Goal: Information Seeking & Learning: Learn about a topic

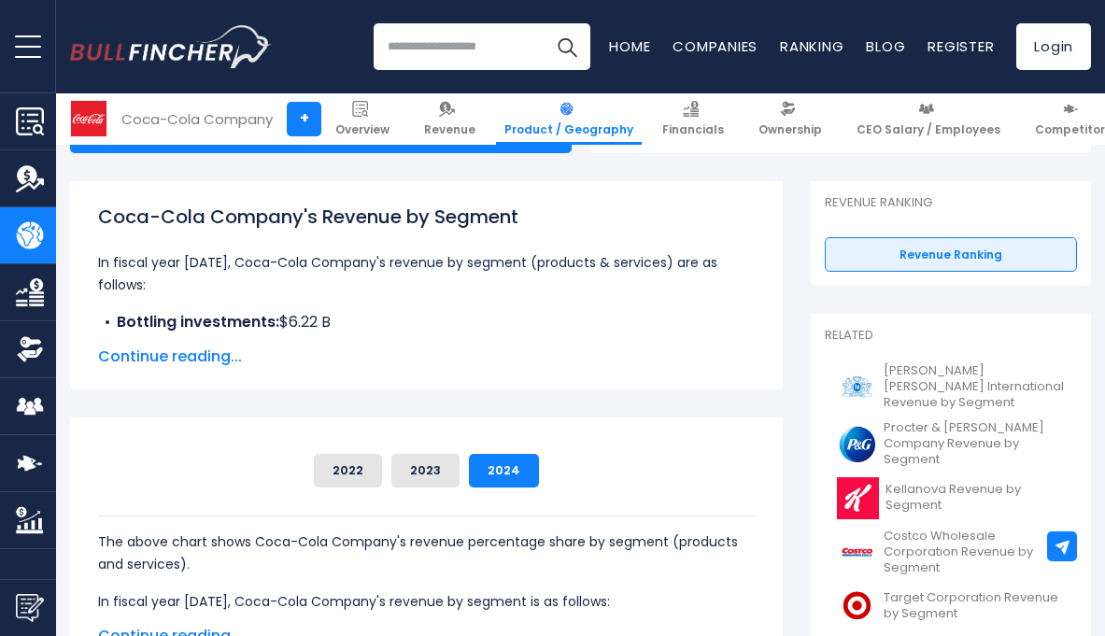
scroll to position [239, 0]
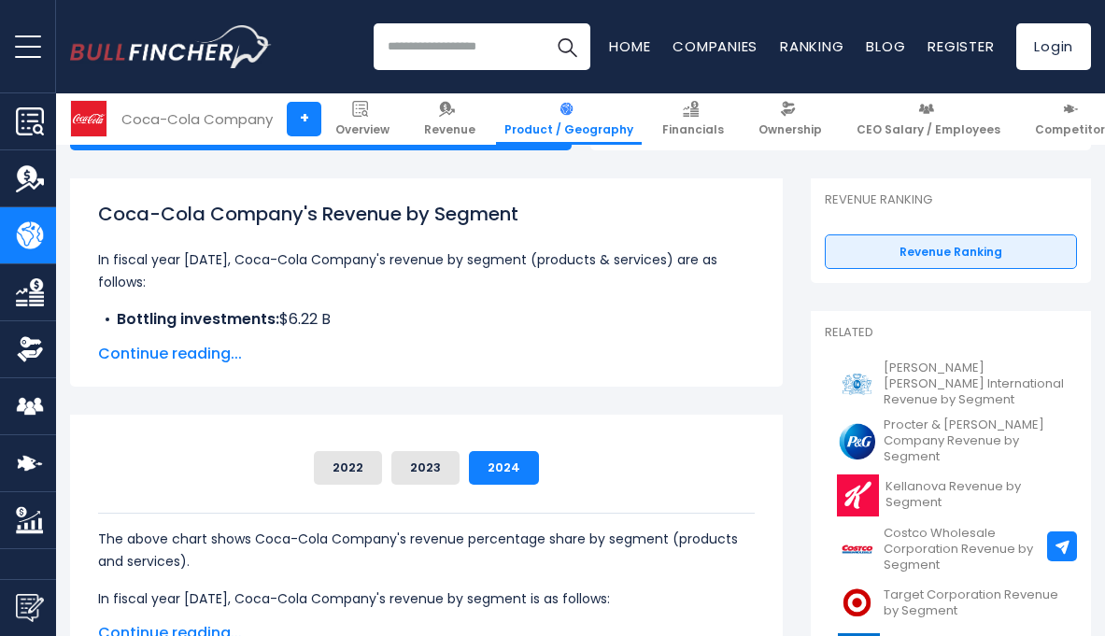
click at [237, 354] on span "Continue reading..." at bounding box center [426, 354] width 657 height 22
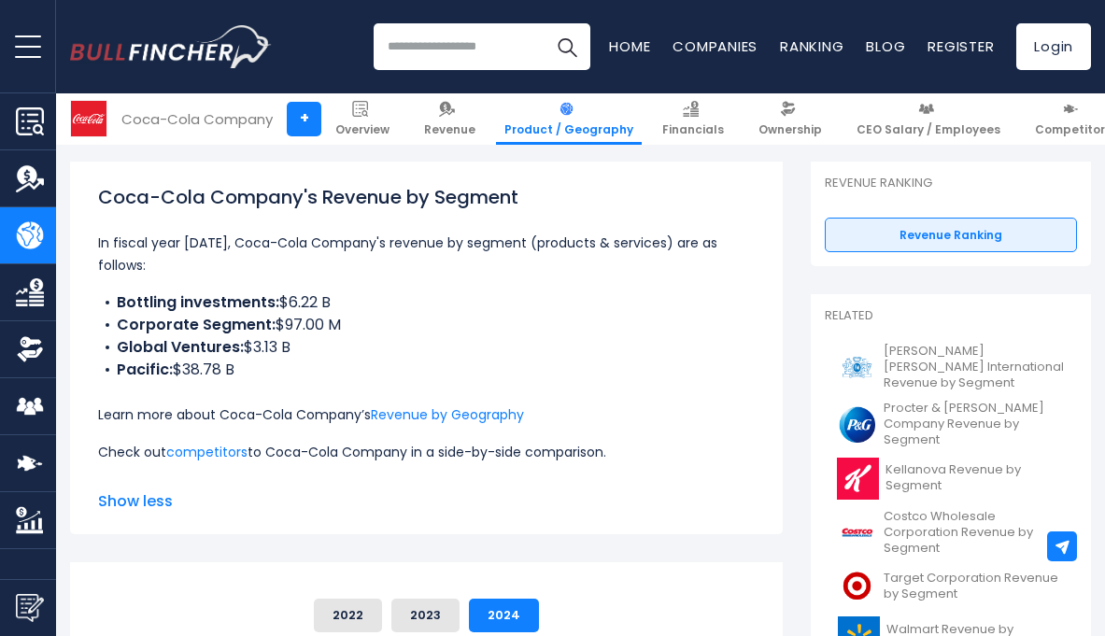
scroll to position [265, 0]
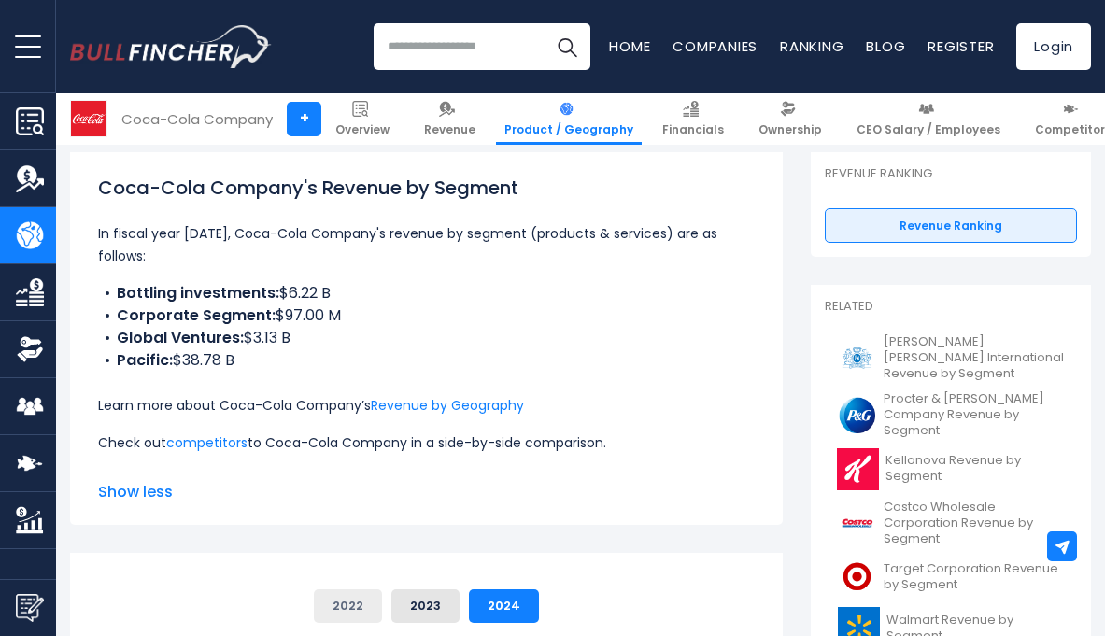
click at [365, 617] on button "2022" at bounding box center [348, 607] width 68 height 34
click at [421, 612] on button "2023" at bounding box center [426, 607] width 68 height 34
click at [345, 611] on button "2022" at bounding box center [348, 607] width 68 height 34
click at [471, 612] on button "2024" at bounding box center [504, 607] width 70 height 34
click at [374, 613] on button "2022" at bounding box center [348, 607] width 68 height 34
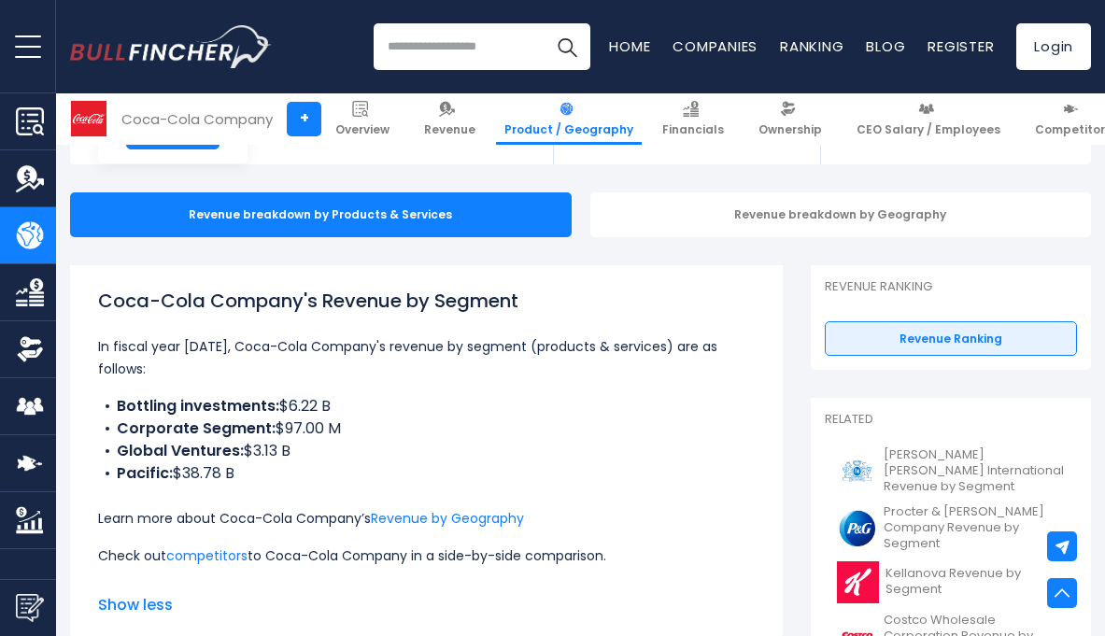
scroll to position [0, 0]
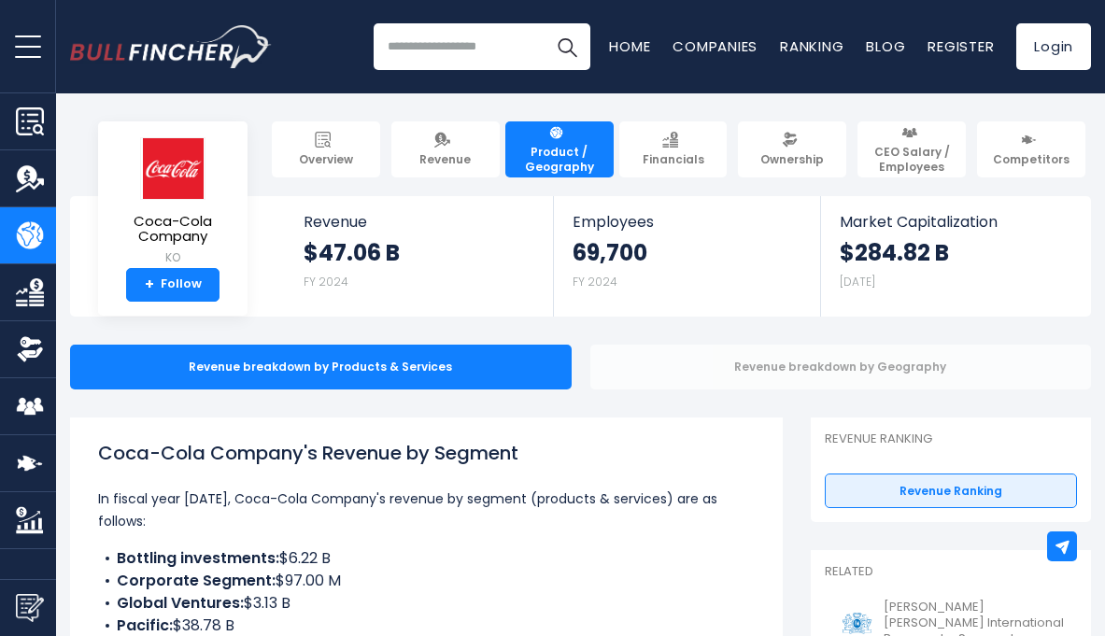
click at [651, 368] on div "Revenue breakdown by Geography" at bounding box center [842, 367] width 502 height 45
click at [801, 374] on div "Revenue breakdown by Geography" at bounding box center [842, 367] width 502 height 45
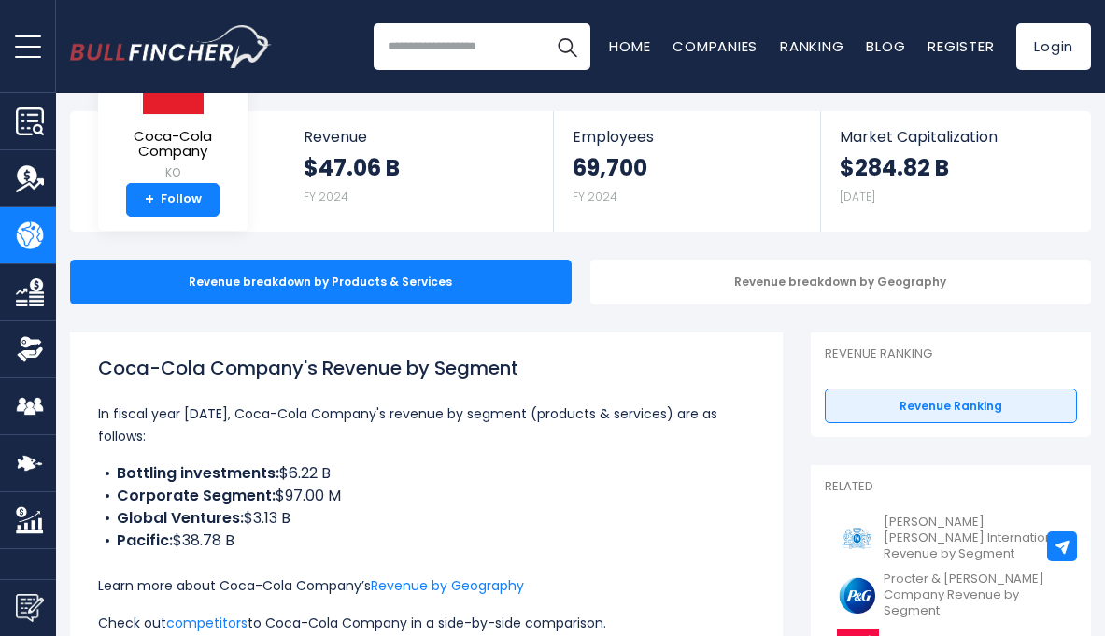
scroll to position [95, 0]
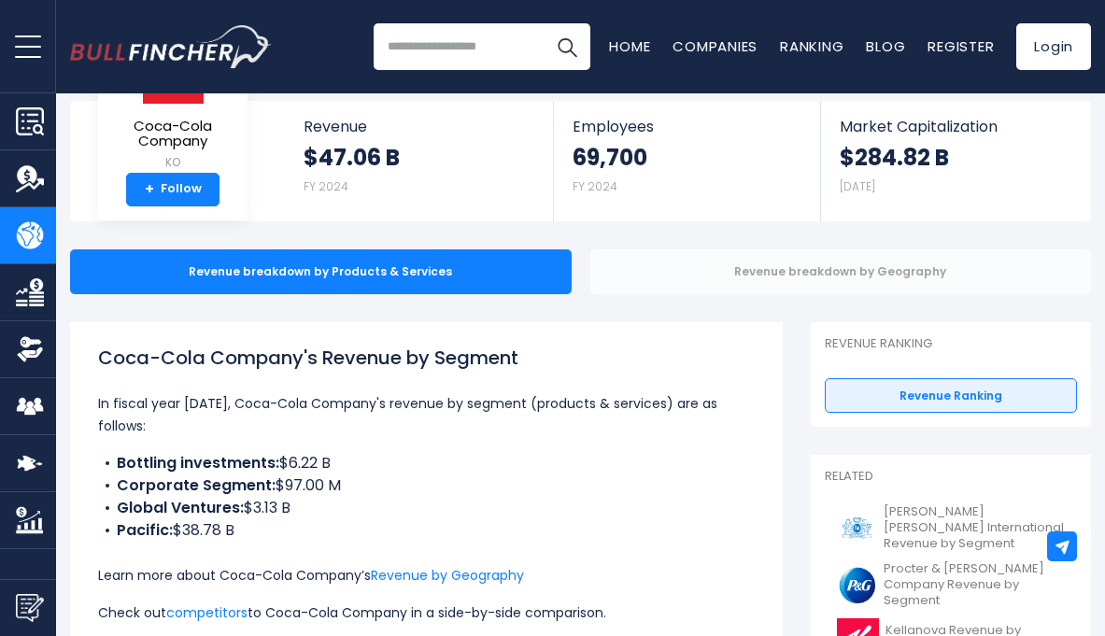
click at [685, 278] on div "Revenue breakdown by Geography" at bounding box center [842, 271] width 502 height 45
click at [771, 284] on div "Revenue breakdown by Geography" at bounding box center [842, 271] width 502 height 45
click at [771, 273] on div "Revenue breakdown by Geography" at bounding box center [842, 271] width 502 height 45
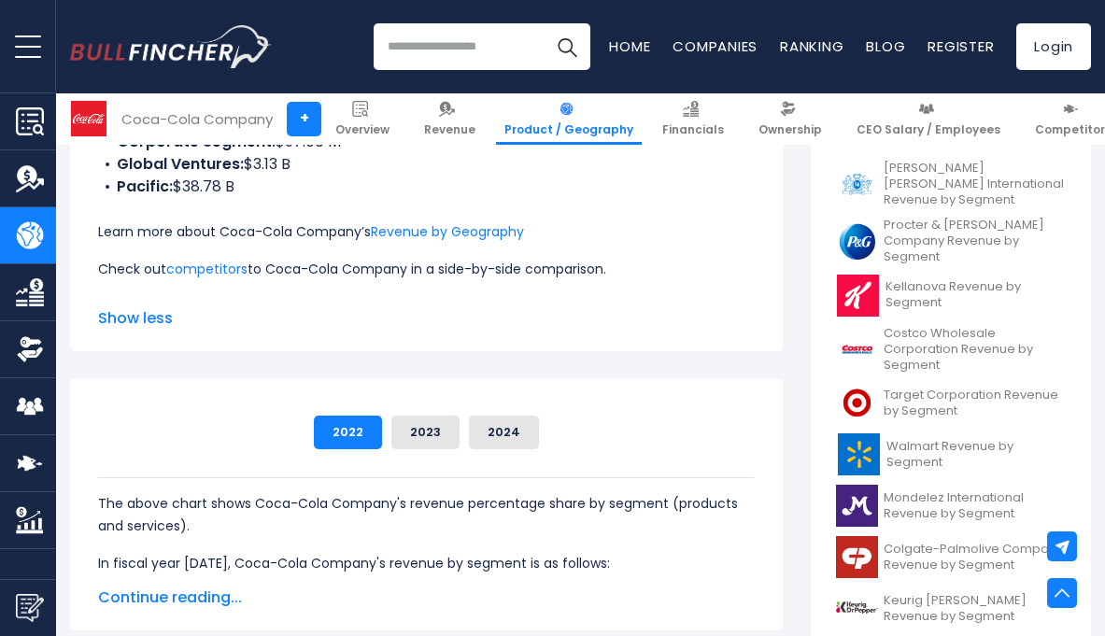
scroll to position [697, 0]
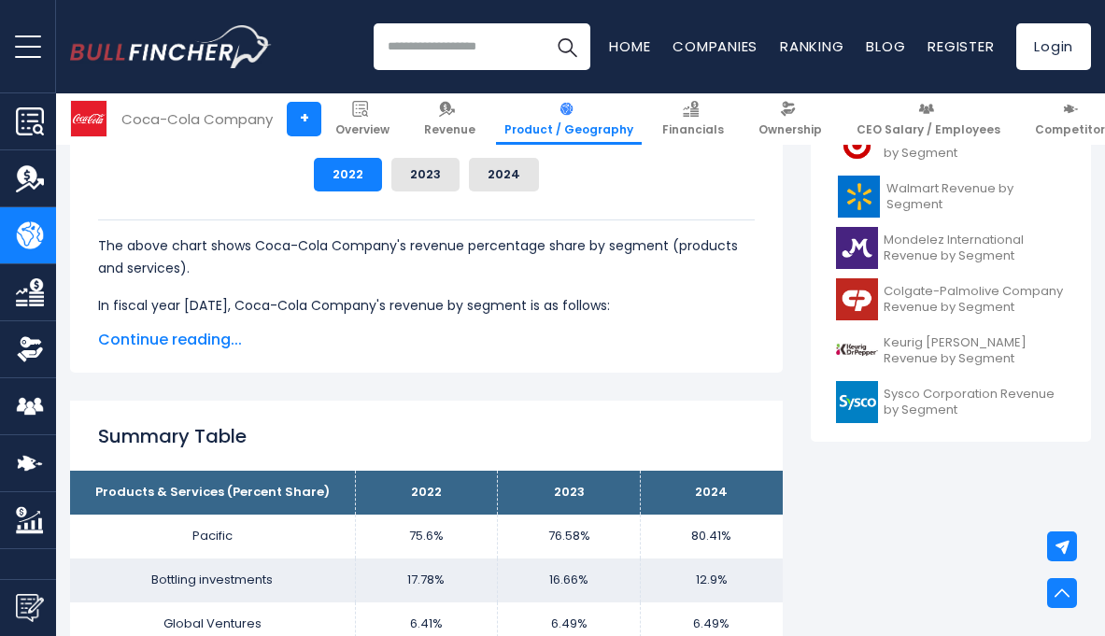
click at [150, 337] on span "Continue reading..." at bounding box center [426, 340] width 657 height 22
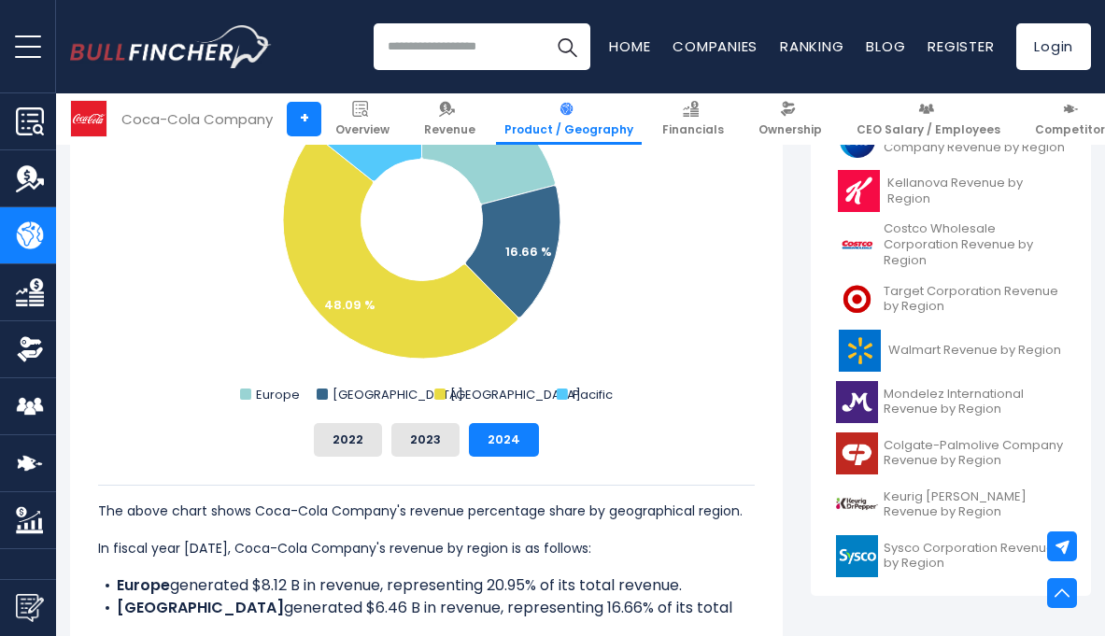
scroll to position [628, 0]
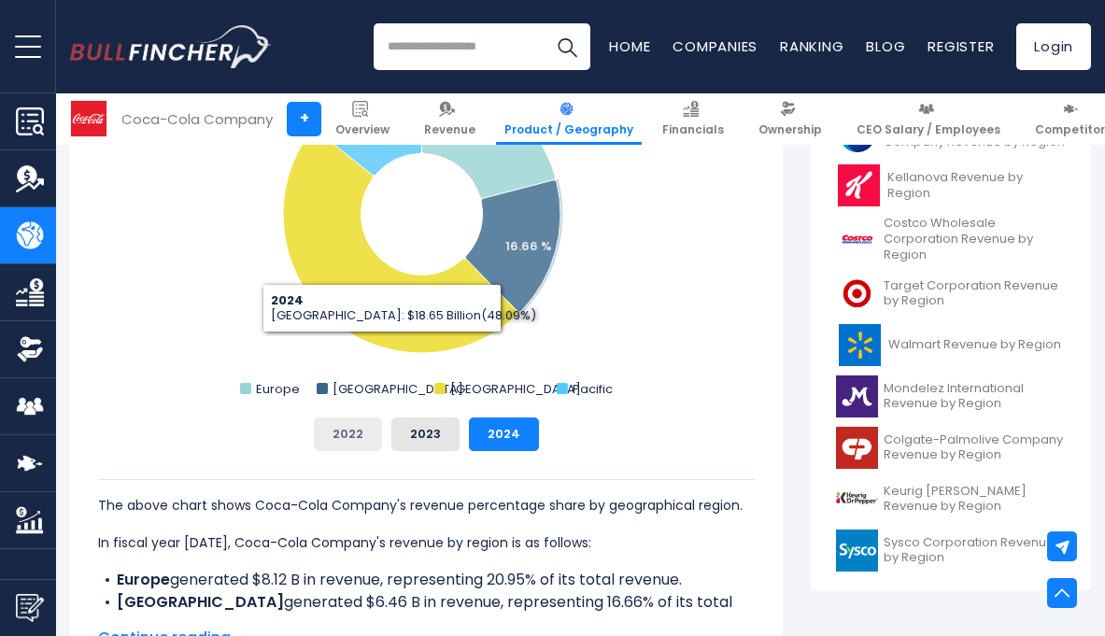
click at [349, 432] on button "2022" at bounding box center [348, 435] width 68 height 34
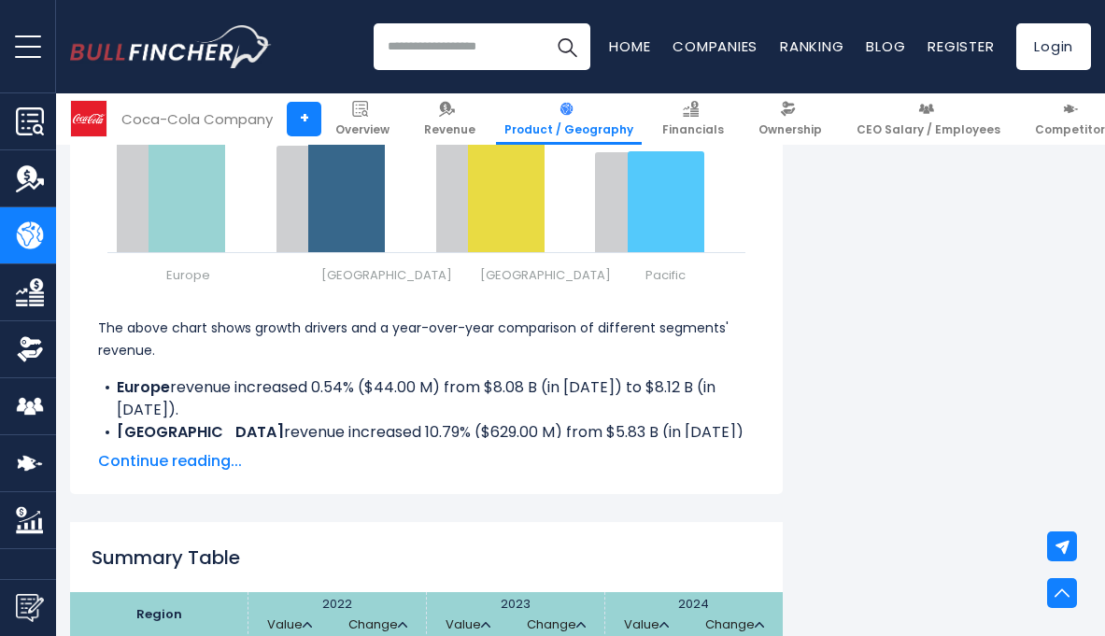
scroll to position [2525, 0]
click at [213, 458] on span "Continue reading..." at bounding box center [426, 460] width 657 height 22
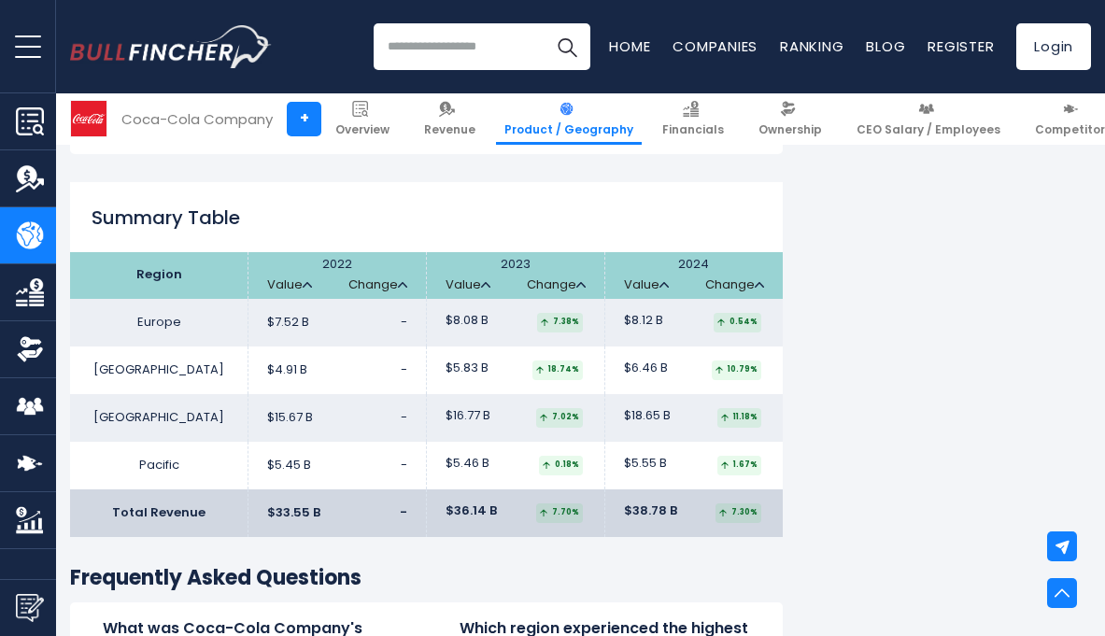
scroll to position [2924, 0]
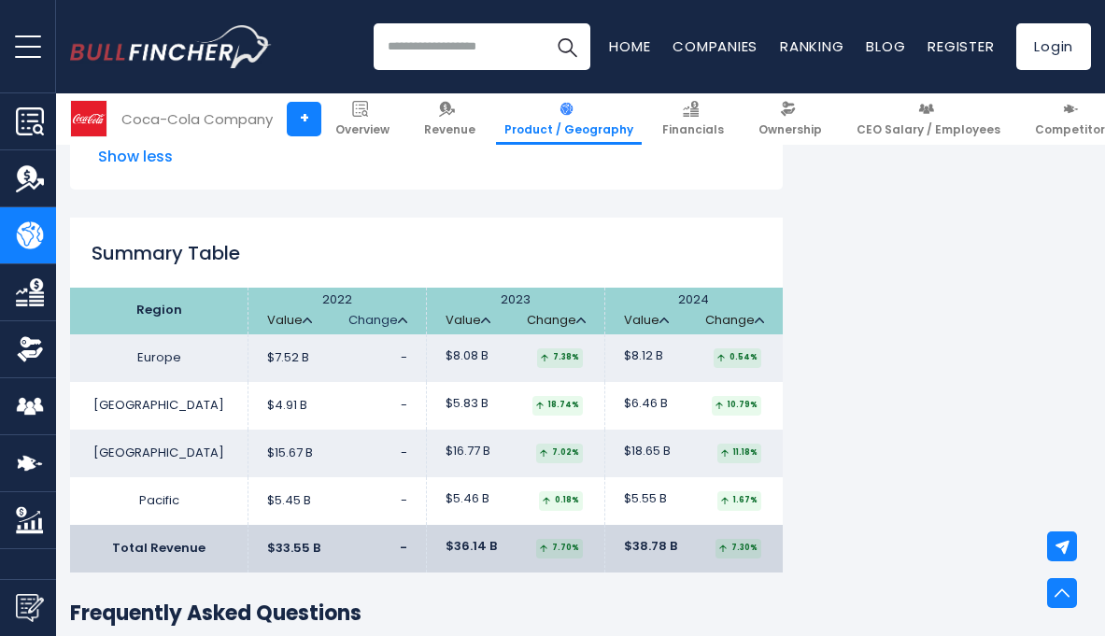
click at [403, 319] on img at bounding box center [402, 321] width 9 height 6
click at [375, 321] on link "Change" at bounding box center [378, 321] width 59 height 16
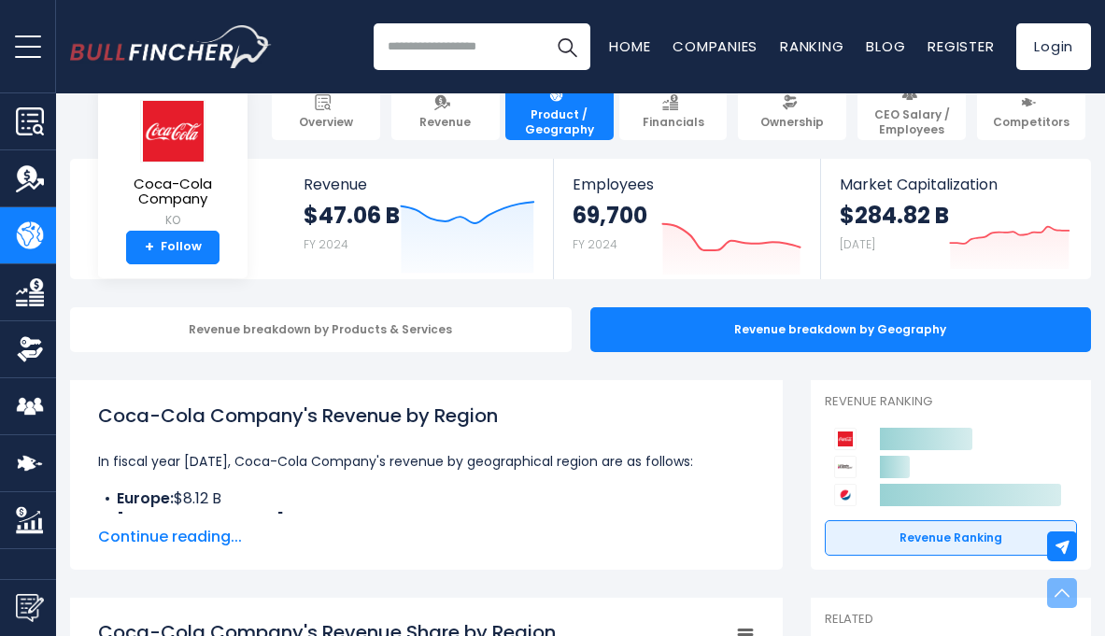
scroll to position [0, 0]
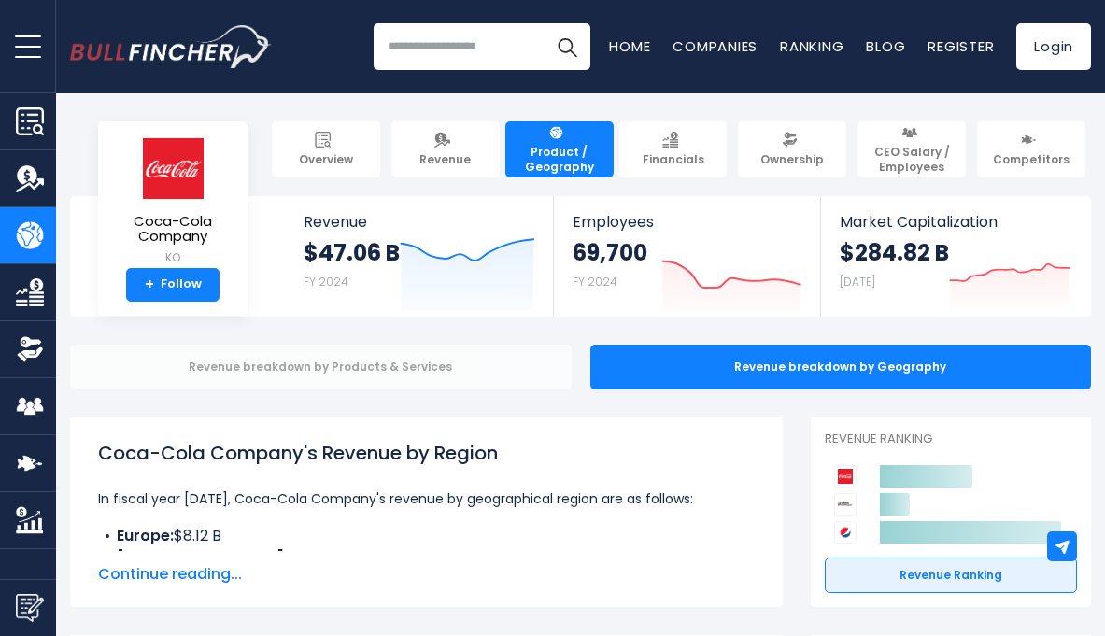
click at [358, 384] on div "Revenue breakdown by Products & Services" at bounding box center [321, 367] width 502 height 45
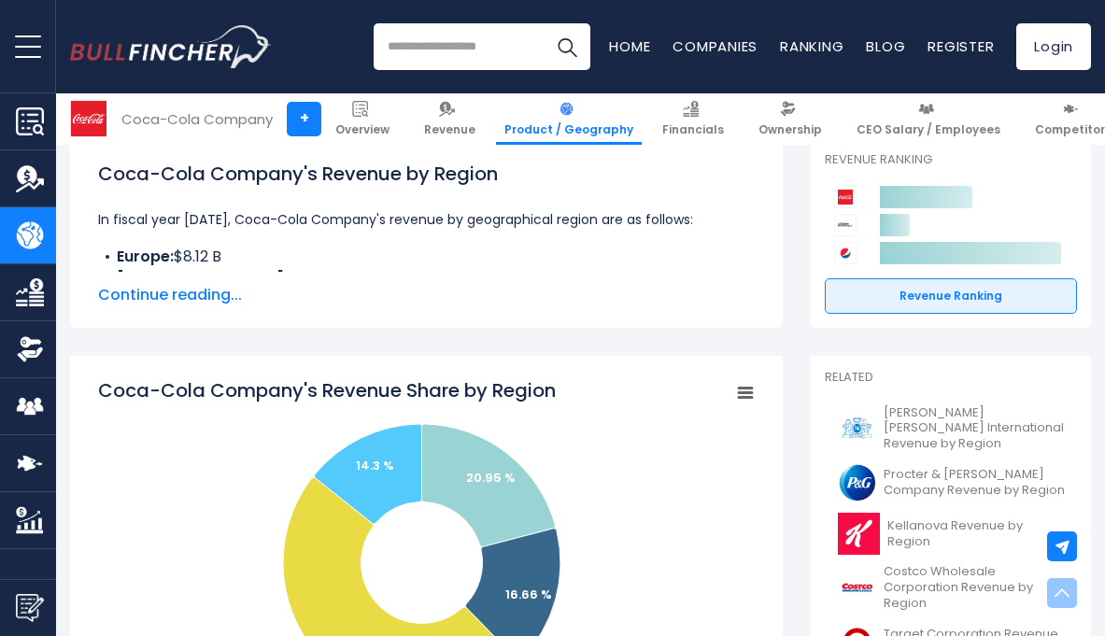
scroll to position [638, 0]
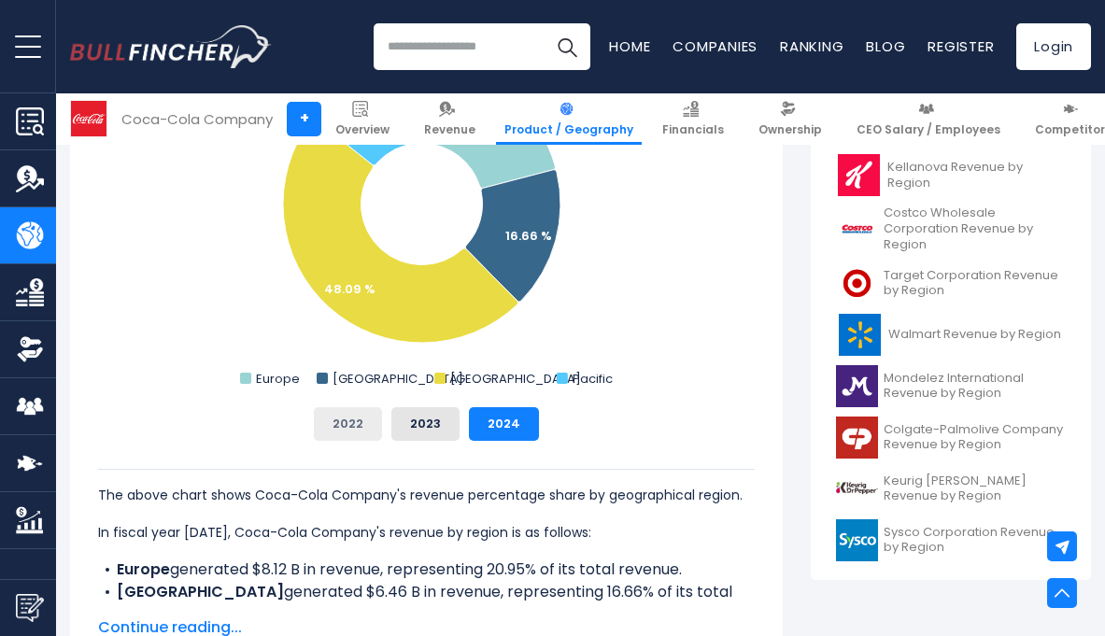
click at [349, 420] on button "2022" at bounding box center [348, 424] width 68 height 34
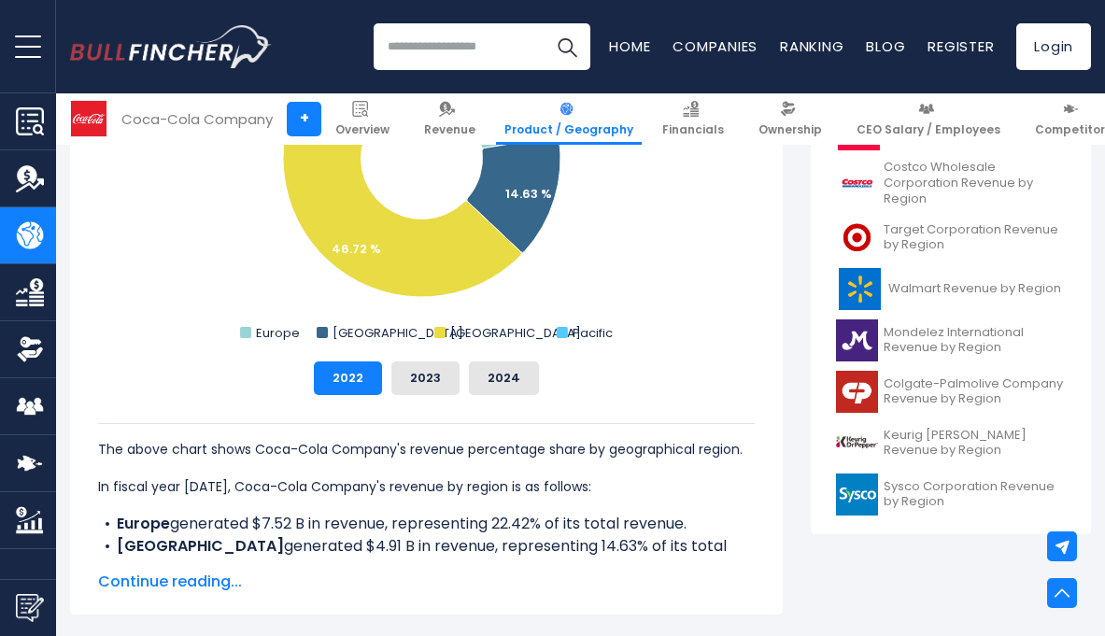
scroll to position [696, 0]
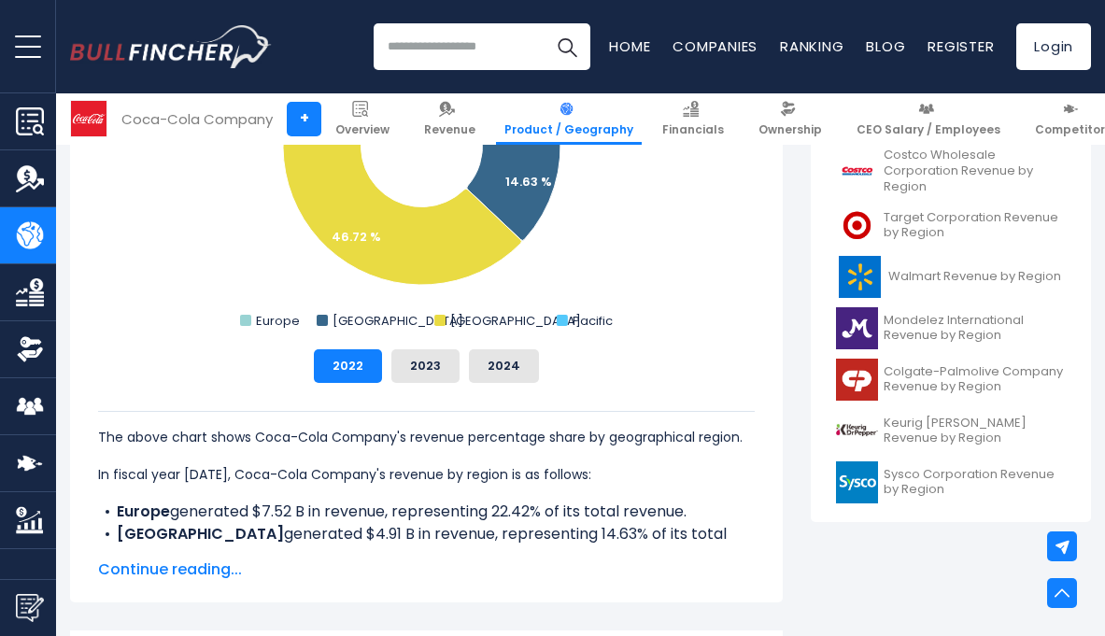
click at [218, 566] on span "Continue reading..." at bounding box center [426, 570] width 657 height 22
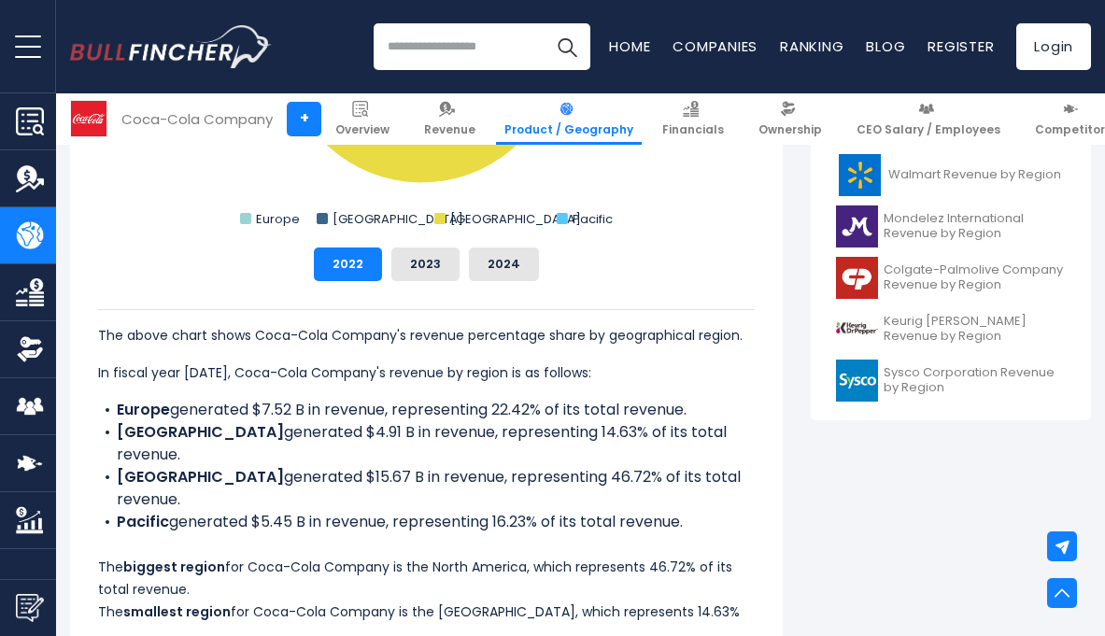
scroll to position [802, 0]
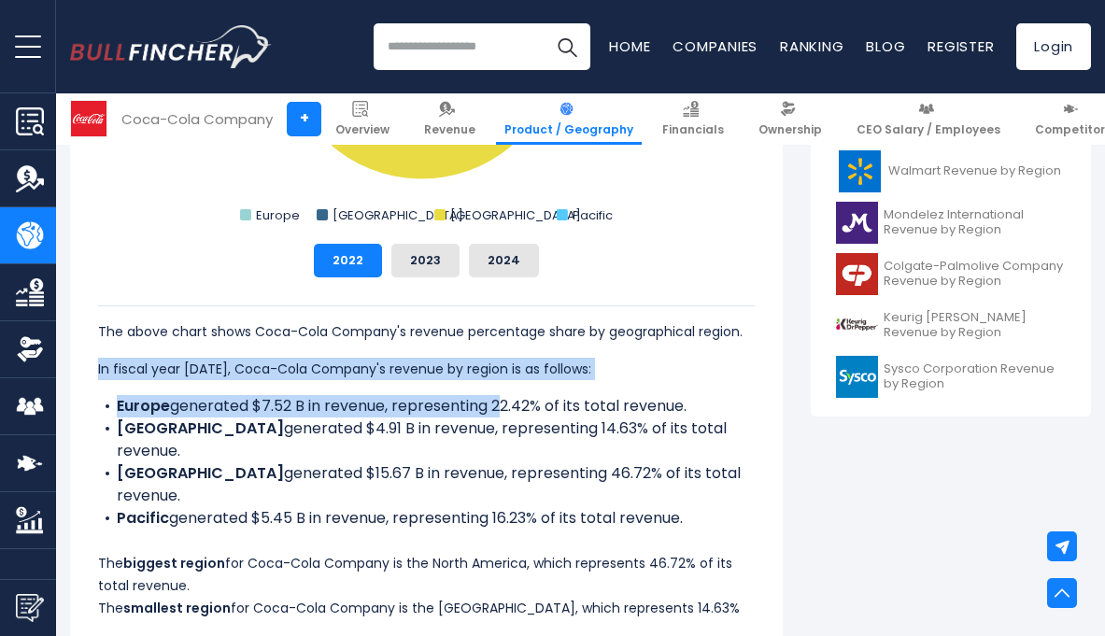
drag, startPoint x: 496, startPoint y: 407, endPoint x: 465, endPoint y: 349, distance: 66.5
click at [465, 349] on div "The above chart shows Coca-Cola Company's revenue percentage share by geographi…" at bounding box center [426, 474] width 657 height 336
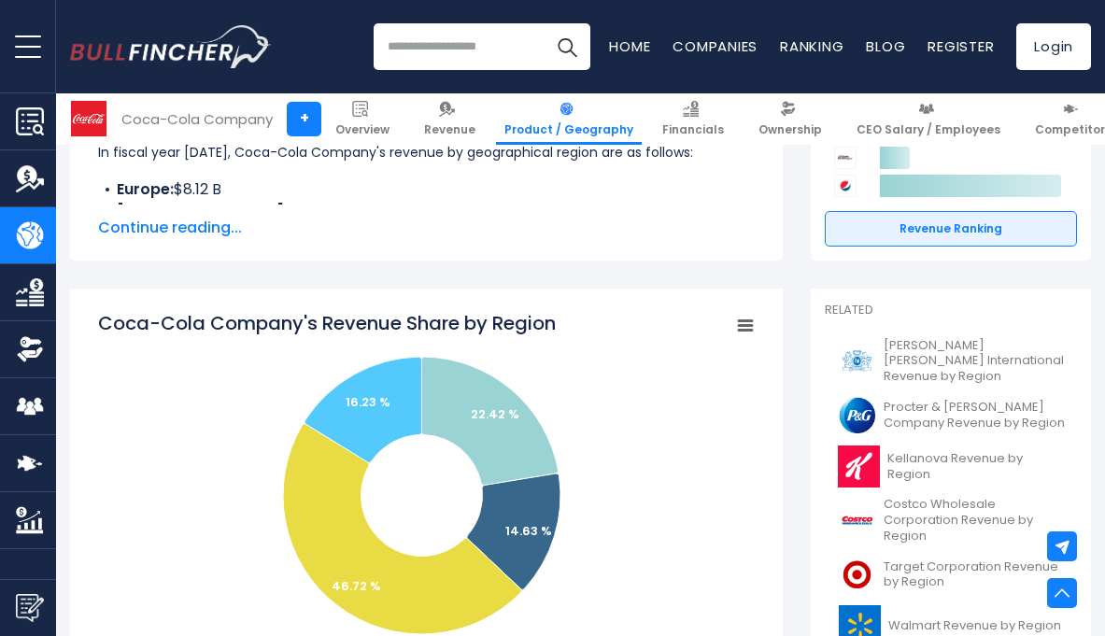
scroll to position [364, 0]
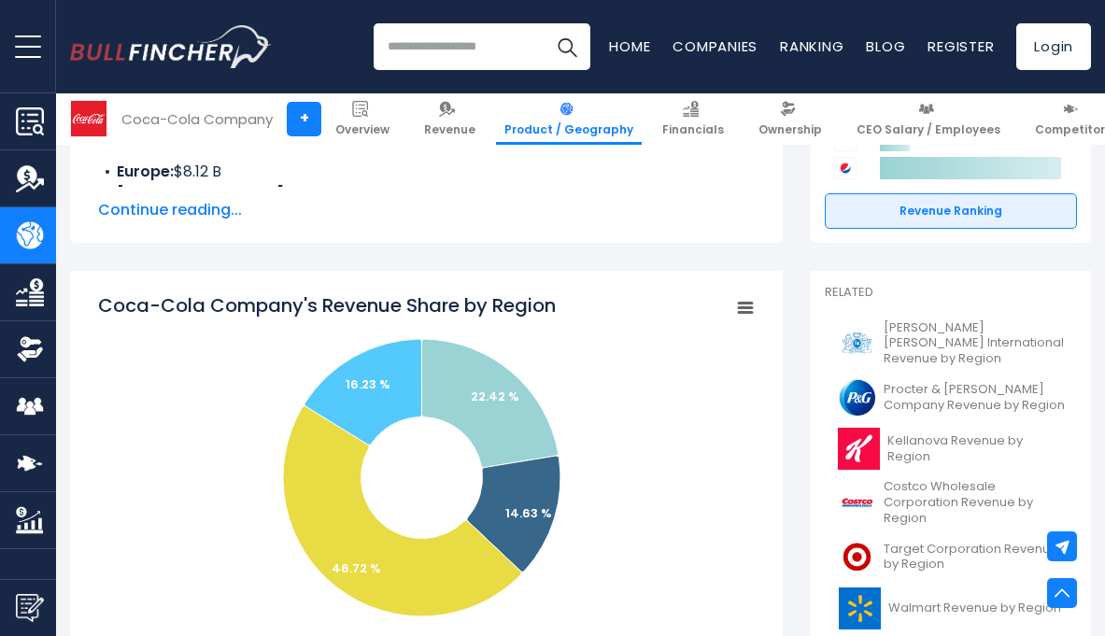
click at [181, 208] on span "Continue reading..." at bounding box center [426, 210] width 657 height 22
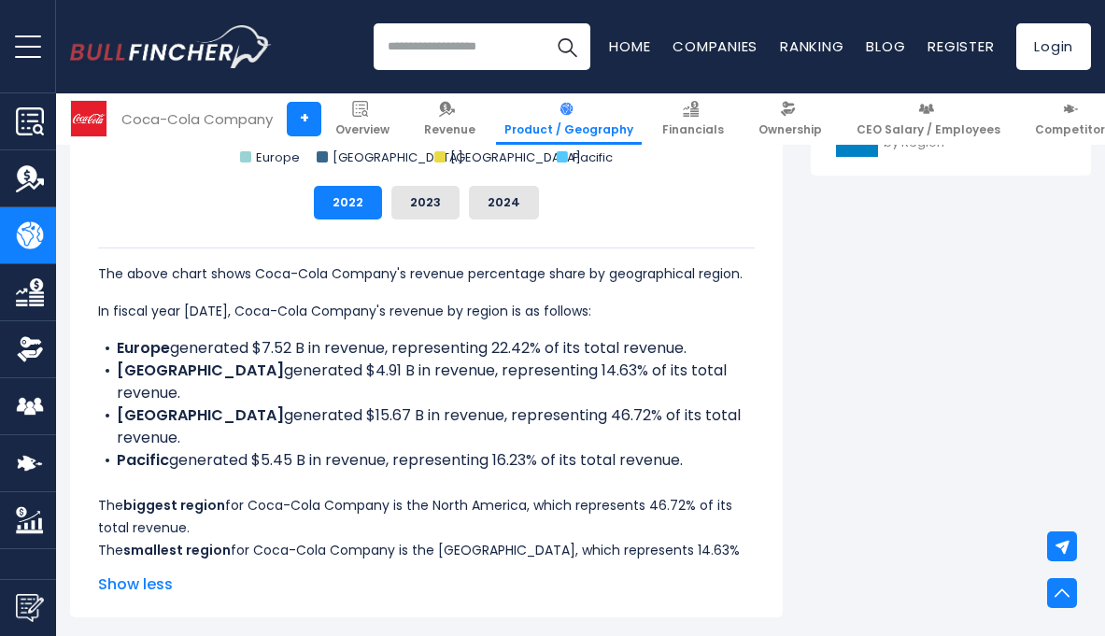
scroll to position [1044, 0]
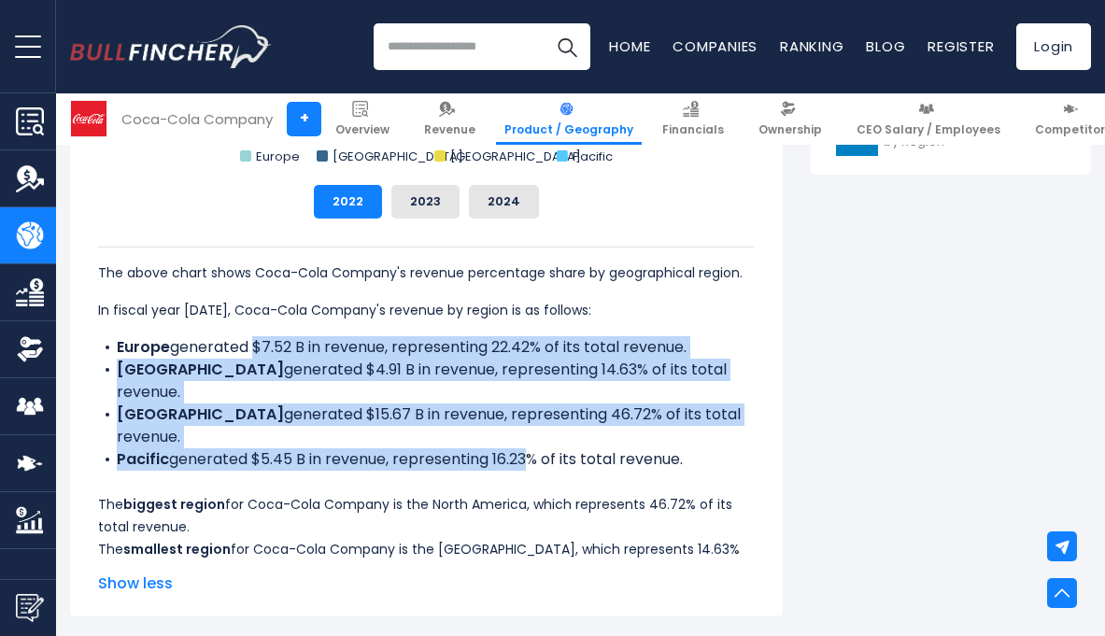
drag, startPoint x: 253, startPoint y: 347, endPoint x: 524, endPoint y: 439, distance: 286.3
click at [524, 439] on ul "Europe generated $7.52 B in revenue, representing 22.42% of its total revenue. …" at bounding box center [426, 403] width 657 height 135
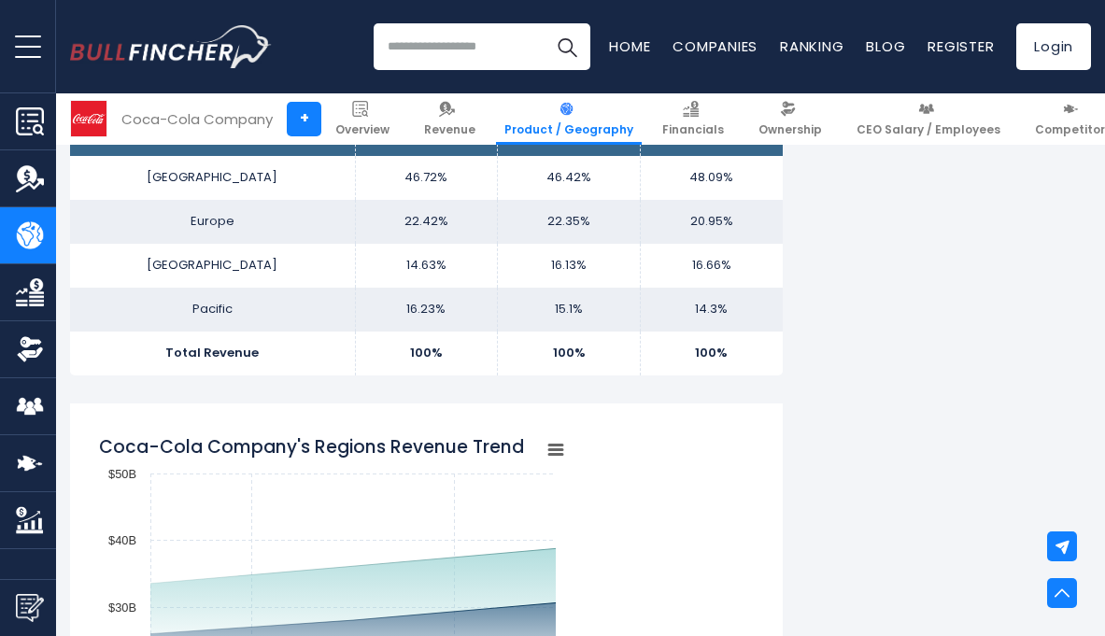
scroll to position [1659, 0]
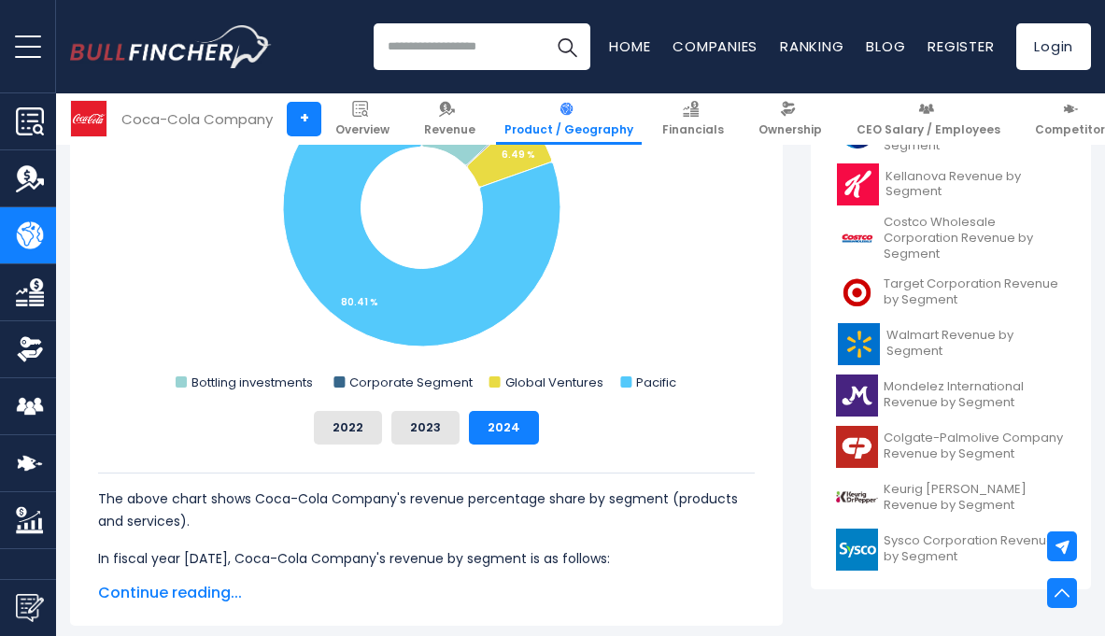
scroll to position [746, 0]
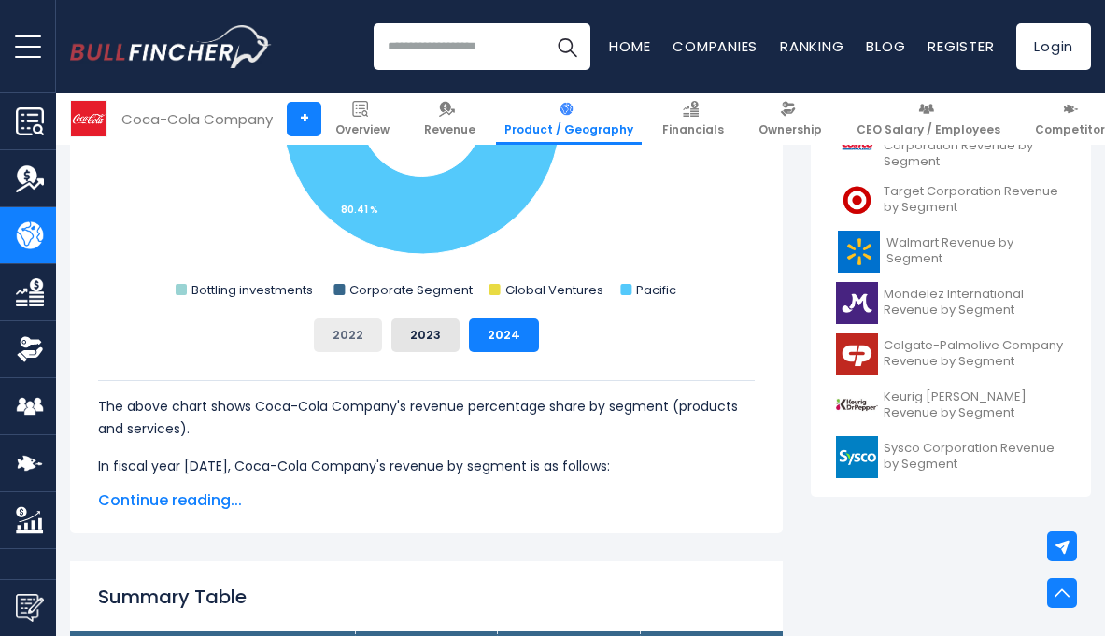
click at [340, 338] on button "2022" at bounding box center [348, 336] width 68 height 34
click at [215, 502] on span "Continue reading..." at bounding box center [426, 501] width 657 height 22
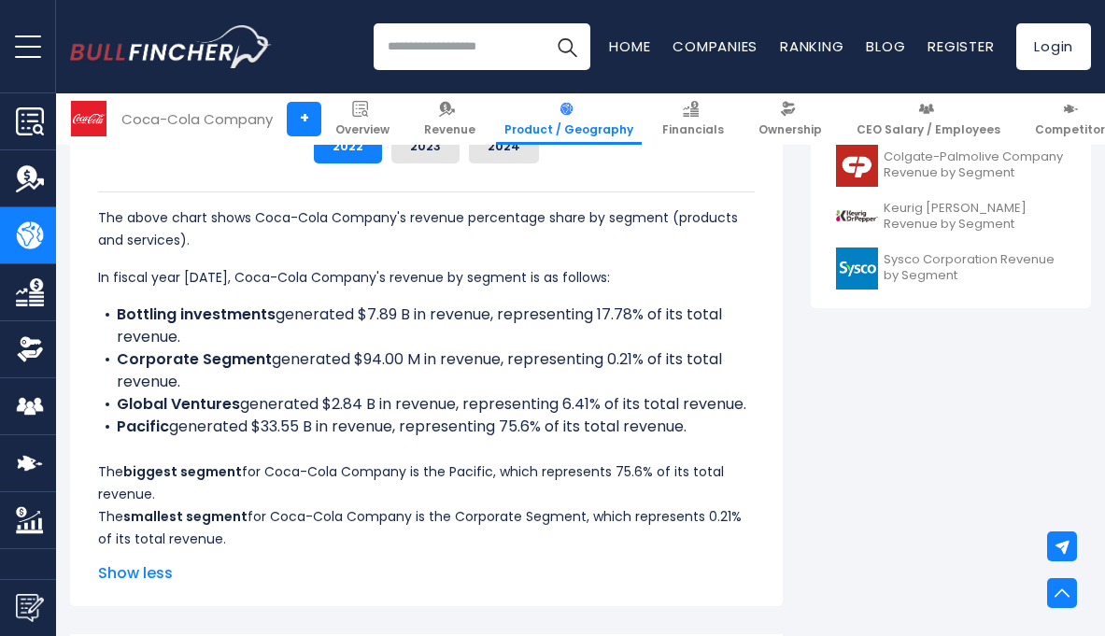
scroll to position [938, 0]
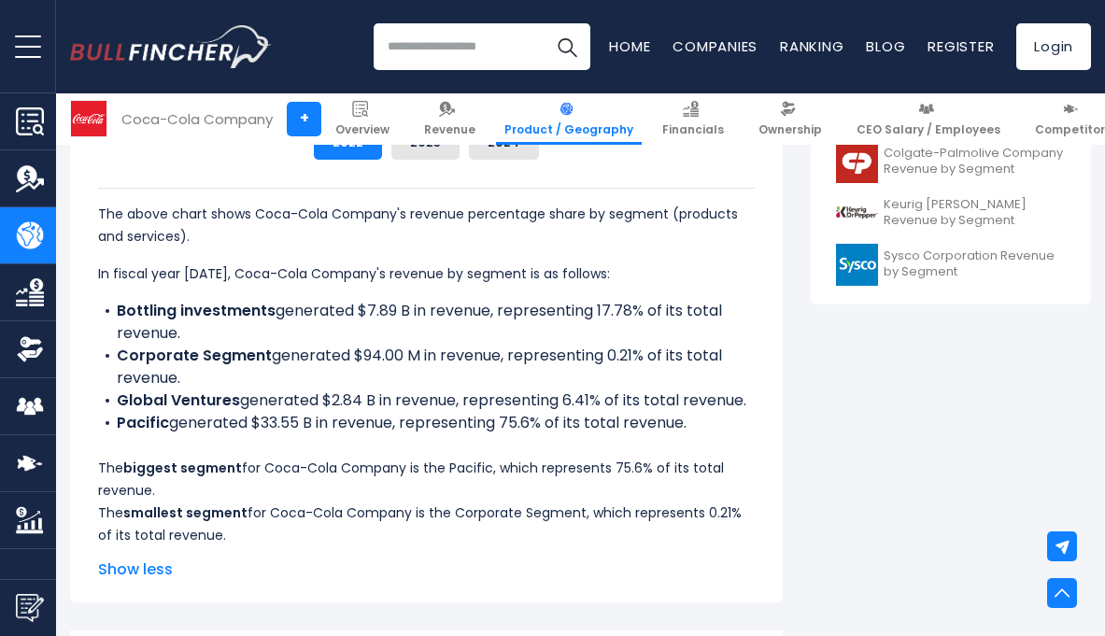
drag, startPoint x: 535, startPoint y: 310, endPoint x: 635, endPoint y: 323, distance: 100.8
click at [635, 323] on li "Bottling investments generated $7.89 B in revenue, representing 17.78% of its t…" at bounding box center [426, 322] width 657 height 45
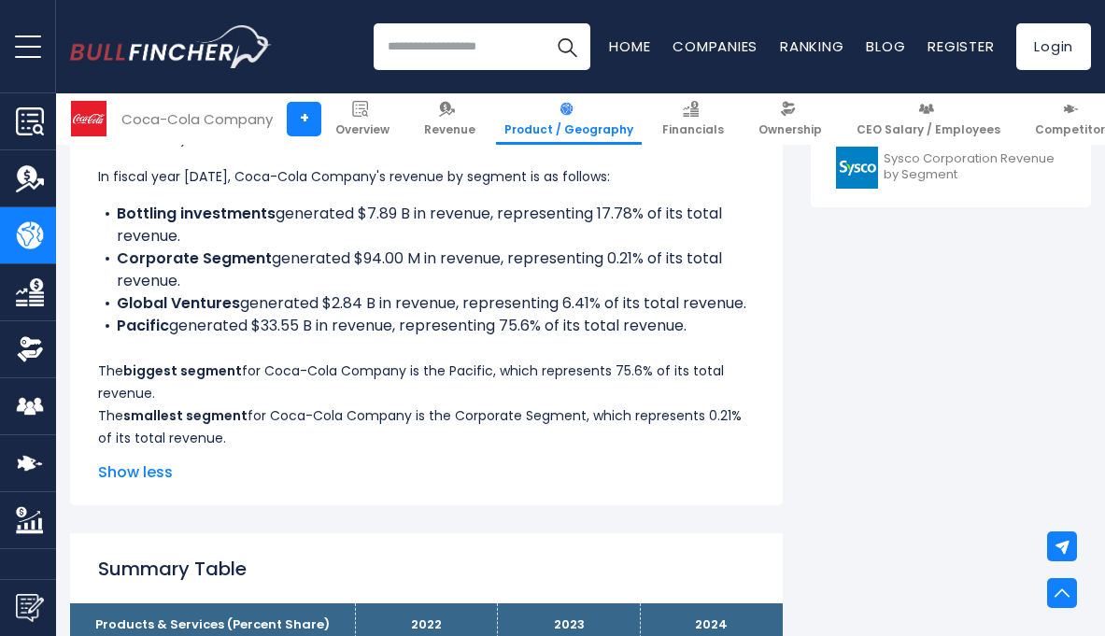
scroll to position [1055, 0]
